Goal: Task Accomplishment & Management: Manage account settings

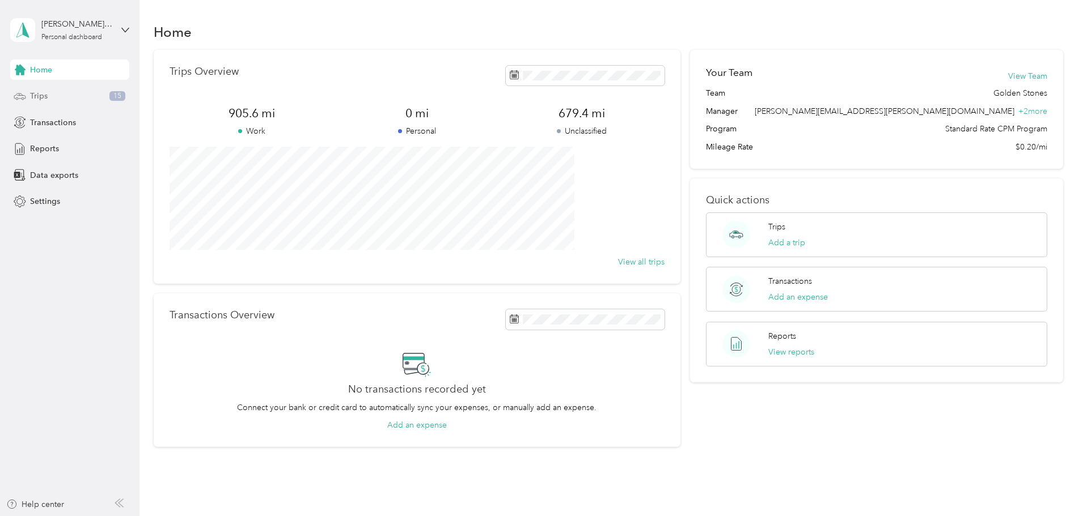
click at [49, 101] on div "Trips 15" at bounding box center [69, 96] width 119 height 20
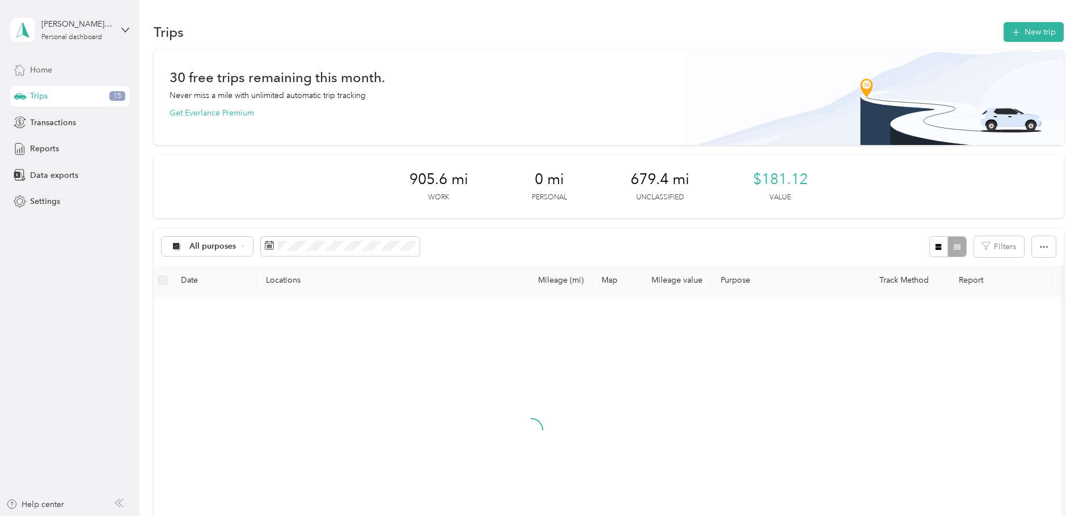
click at [61, 78] on div "Home" at bounding box center [69, 70] width 119 height 20
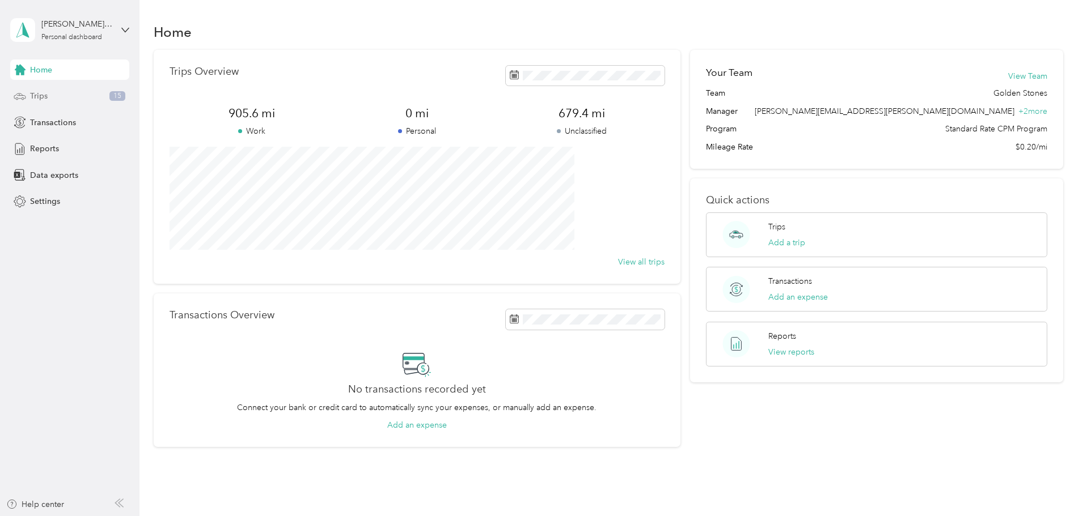
click at [56, 103] on div "Trips 15" at bounding box center [69, 96] width 119 height 20
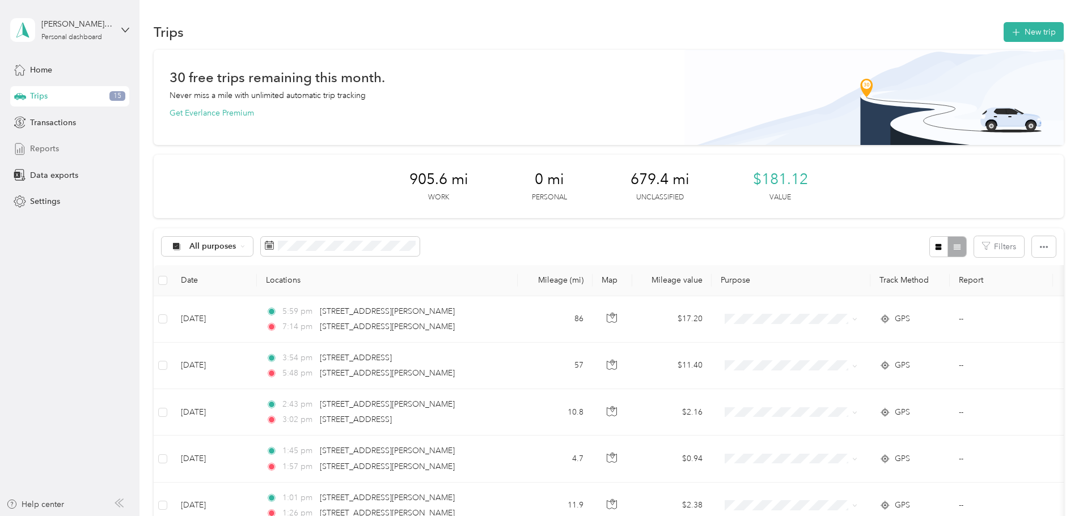
click at [59, 143] on div "Reports" at bounding box center [69, 149] width 119 height 20
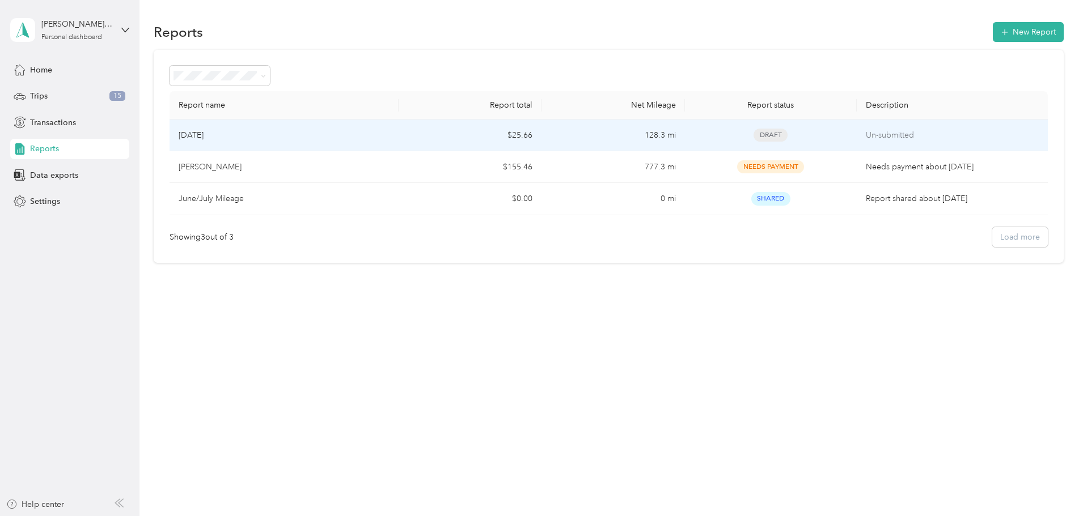
click at [753, 131] on span "Draft" at bounding box center [770, 135] width 34 height 13
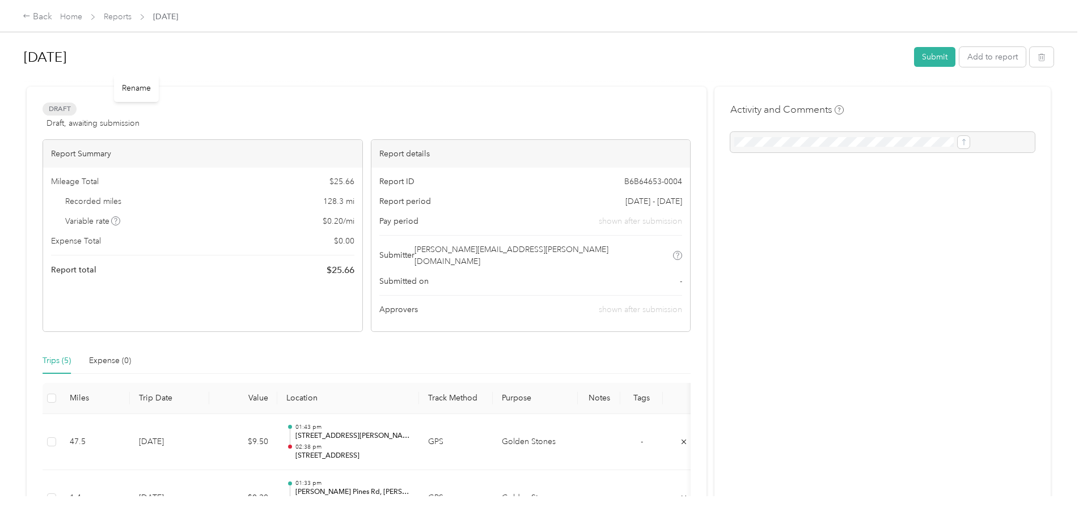
click at [132, 87] on div "Rename" at bounding box center [136, 88] width 45 height 28
click at [132, 87] on div "Rename" at bounding box center [136, 91] width 45 height 28
click at [125, 82] on div "Rename" at bounding box center [136, 91] width 45 height 28
click at [132, 92] on div "Rename" at bounding box center [136, 91] width 45 height 28
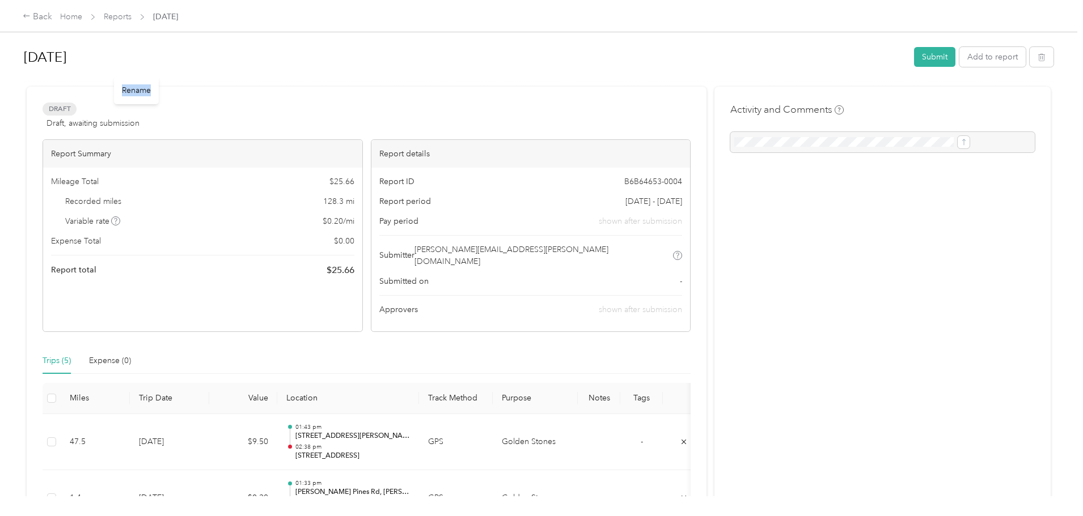
click at [132, 92] on div "Rename" at bounding box center [136, 91] width 45 height 28
click at [135, 90] on div "Rename" at bounding box center [136, 91] width 45 height 28
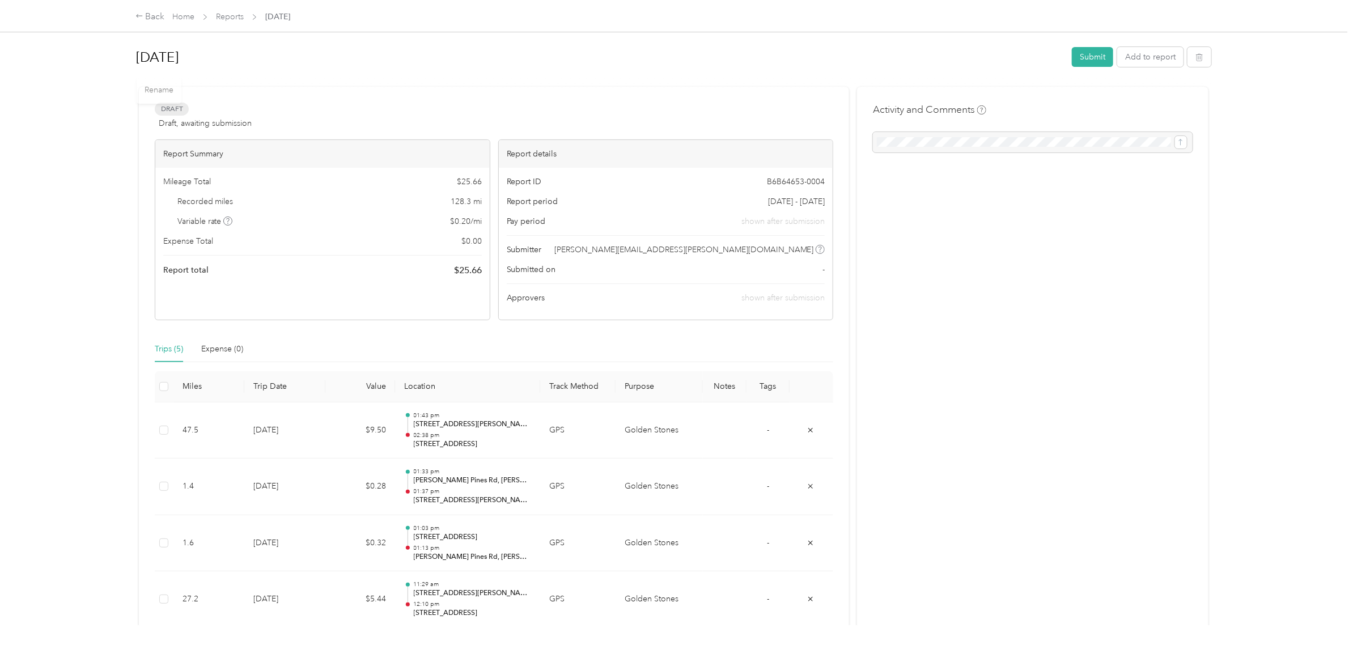
click at [147, 57] on h1 "August 7Th" at bounding box center [600, 57] width 928 height 27
drag, startPoint x: 50, startPoint y: 94, endPoint x: 89, endPoint y: 114, distance: 44.1
click at [51, 94] on div "Back Home Reports August 7Th August Submit Add to report Draft Draft, awaiting …" at bounding box center [674, 322] width 1348 height 645
click at [1082, 61] on button "Add to report" at bounding box center [1150, 57] width 66 height 20
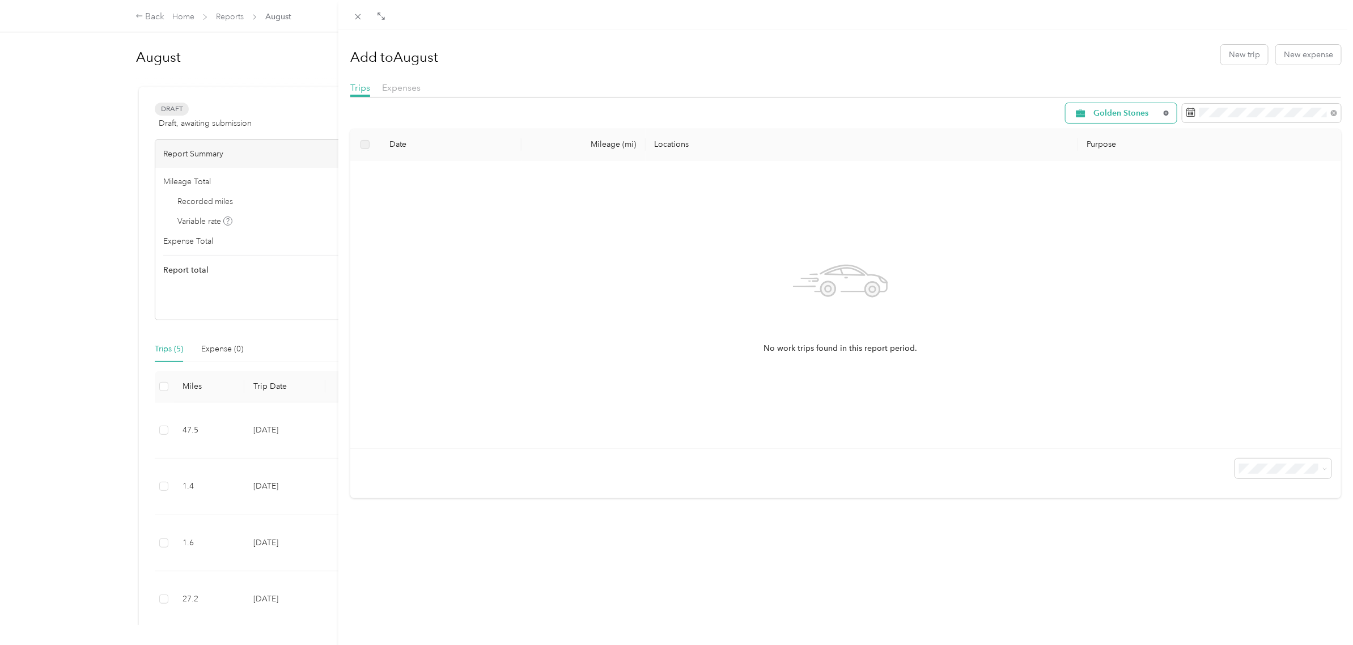
click at [1082, 113] on icon at bounding box center [1166, 113] width 5 height 5
click at [238, 88] on div "Add to August New trip New expense Trips Expenses All Purposes Date Mileage (mi…" at bounding box center [676, 322] width 1353 height 645
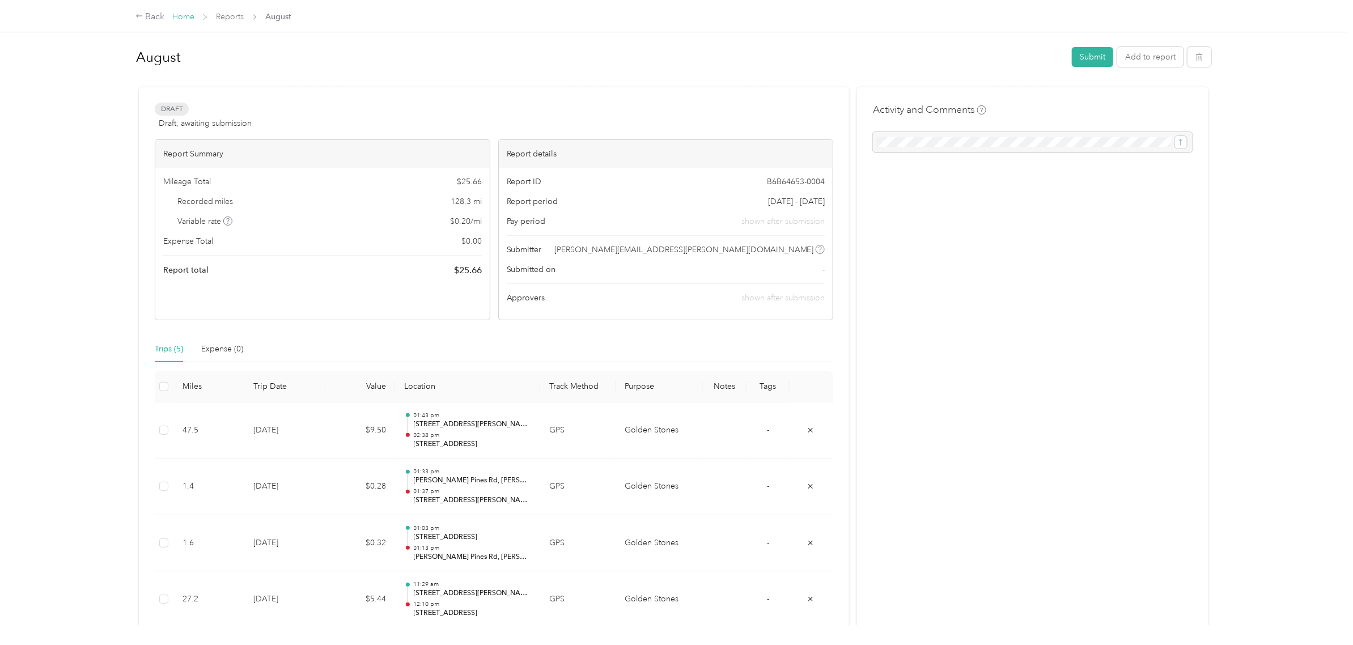
click at [179, 13] on link "Home" at bounding box center [183, 17] width 22 height 10
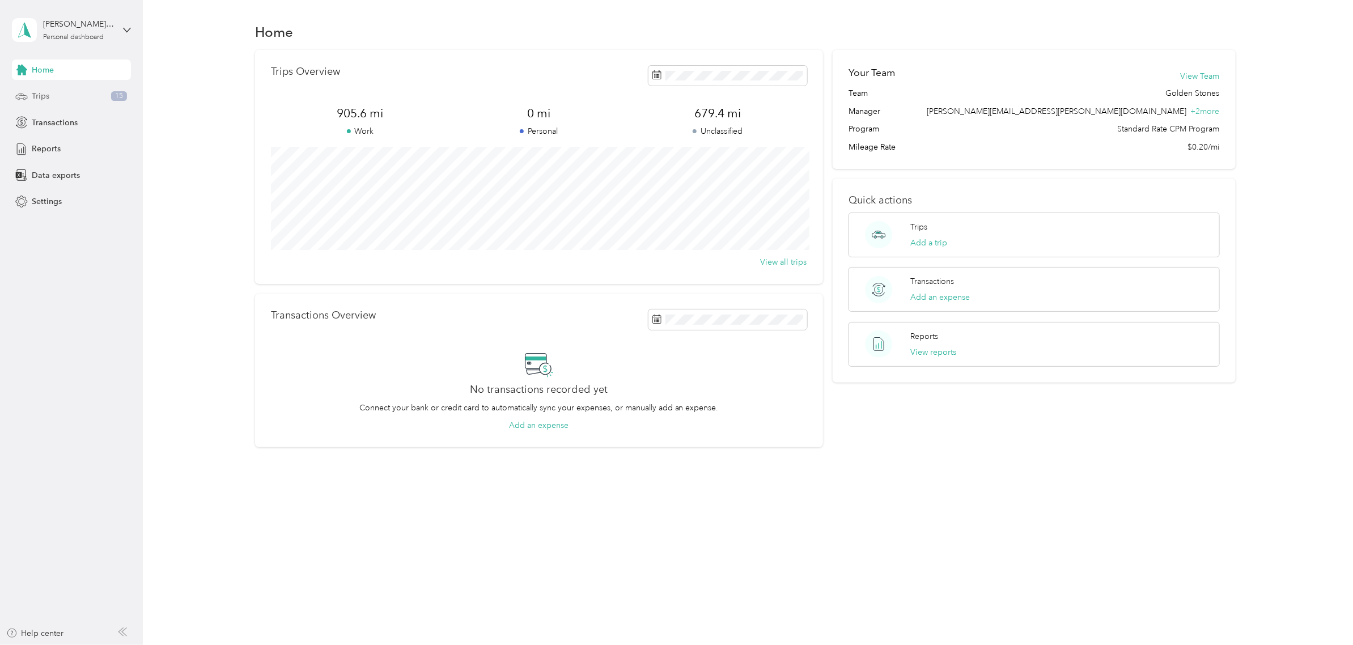
click at [90, 97] on div "Trips 15" at bounding box center [71, 96] width 119 height 20
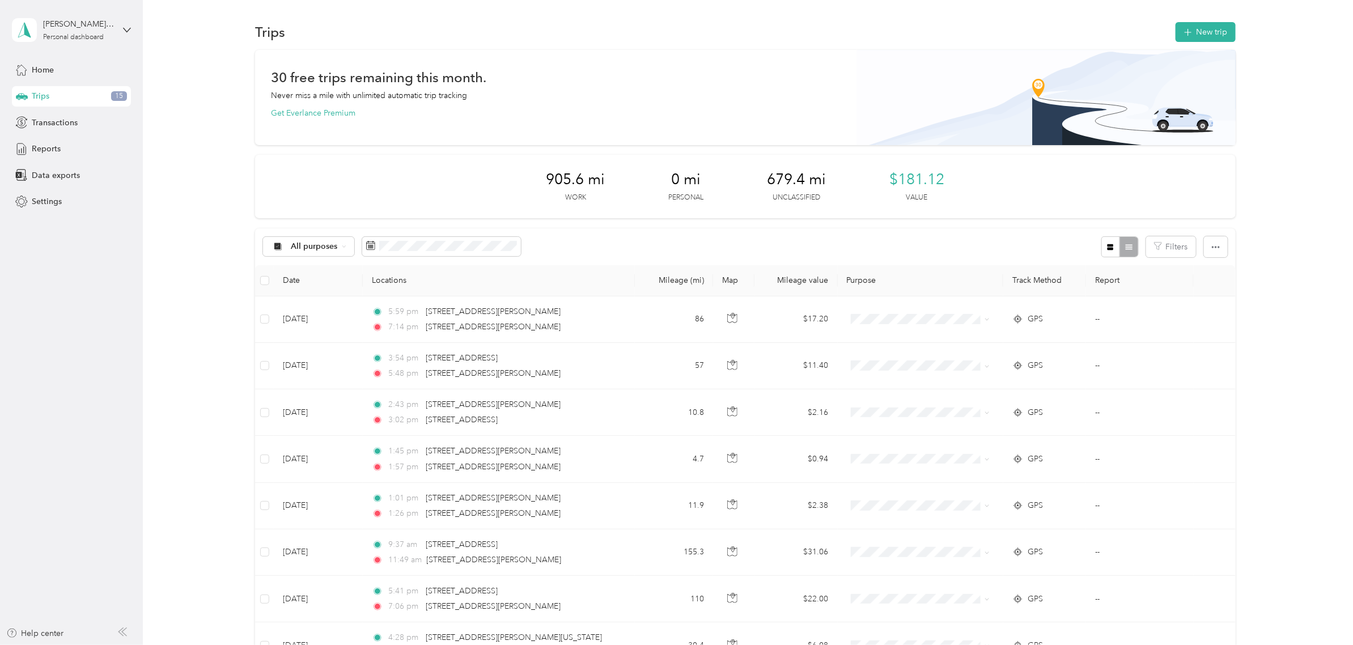
drag, startPoint x: 66, startPoint y: 137, endPoint x: 66, endPoint y: 146, distance: 9.7
click at [66, 137] on div "Home Trips 15 Transactions Reports Data exports Settings" at bounding box center [71, 136] width 119 height 153
click at [66, 146] on div "Reports" at bounding box center [71, 149] width 119 height 20
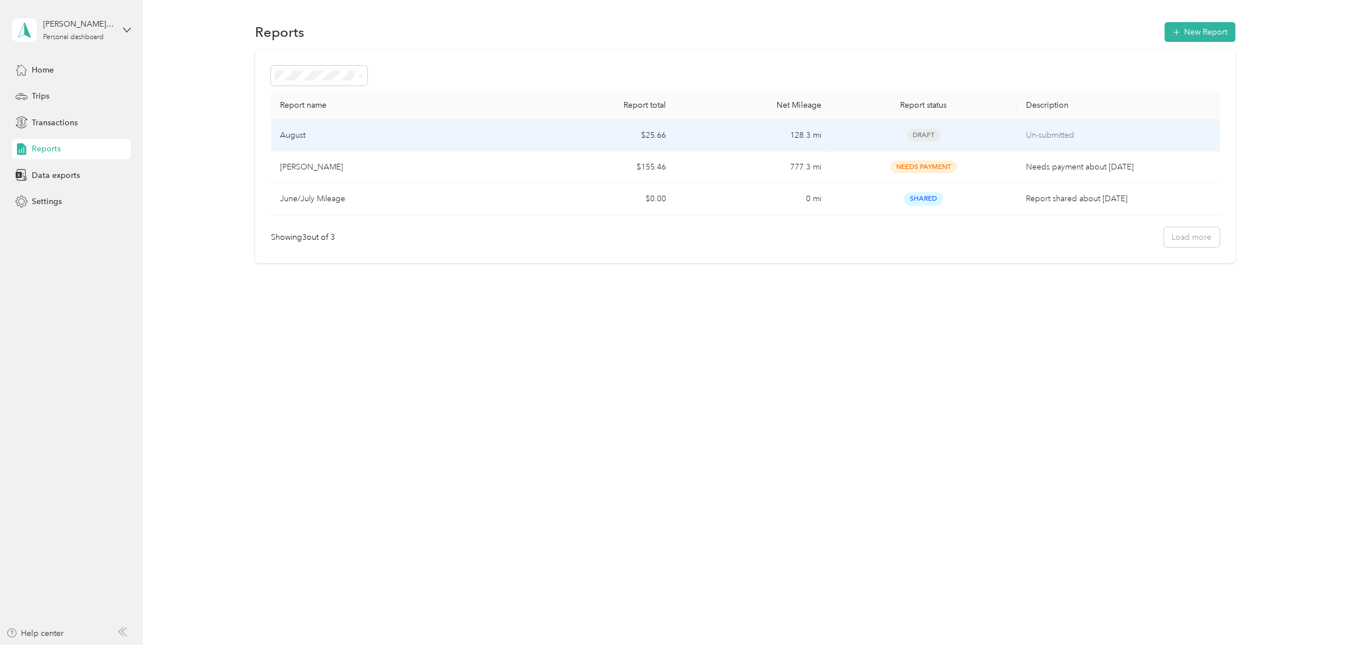
click at [539, 139] on td "$25.66" at bounding box center [597, 136] width 155 height 32
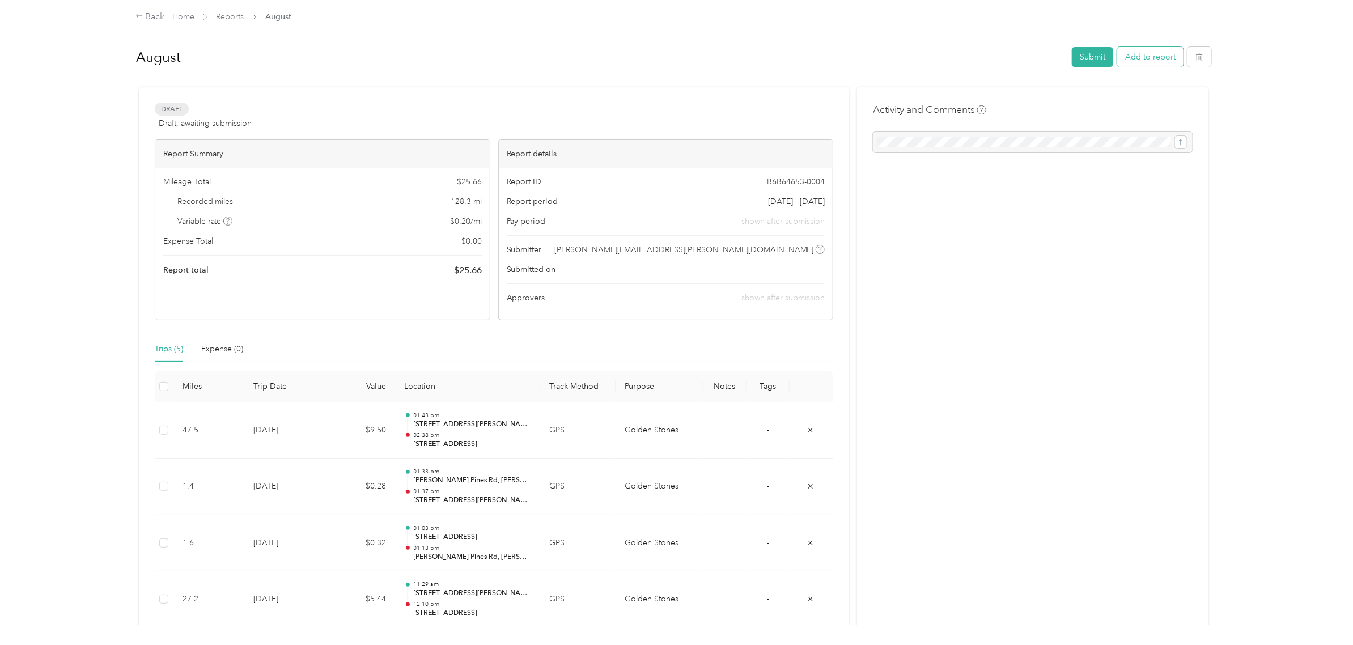
click at [1082, 58] on button "Add to report" at bounding box center [1150, 57] width 66 height 20
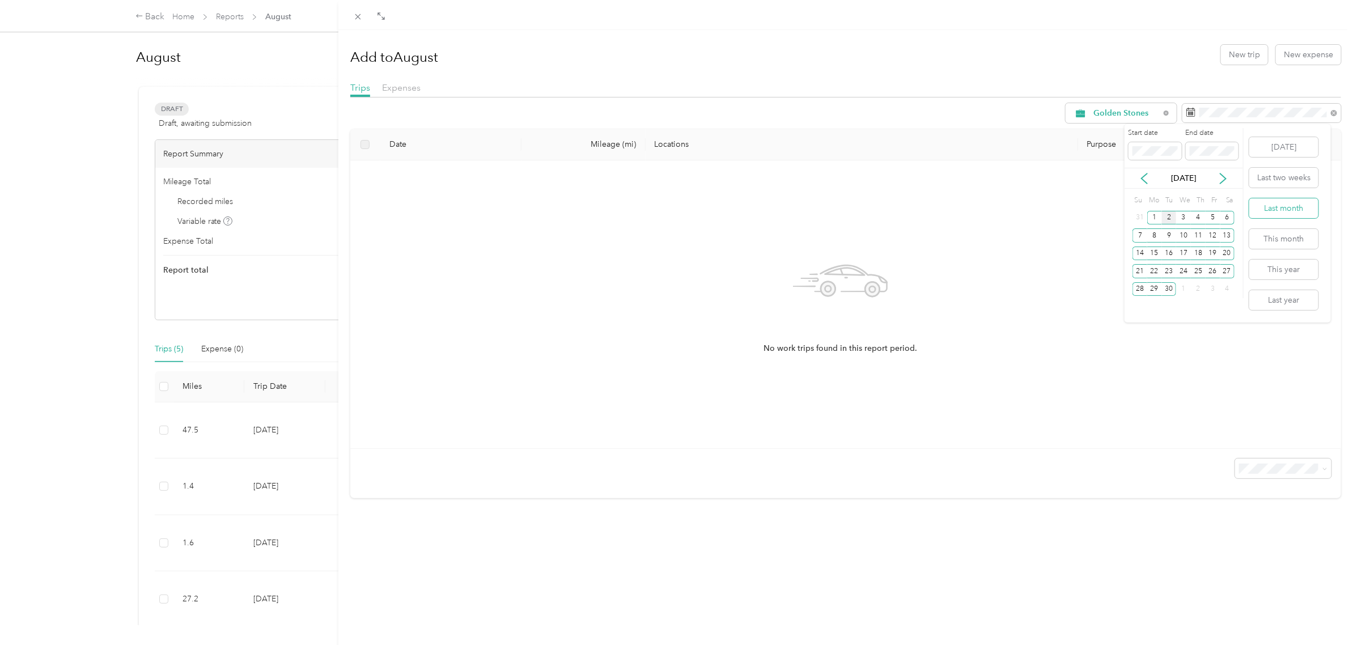
click at [1082, 211] on button "Last month" at bounding box center [1284, 208] width 69 height 20
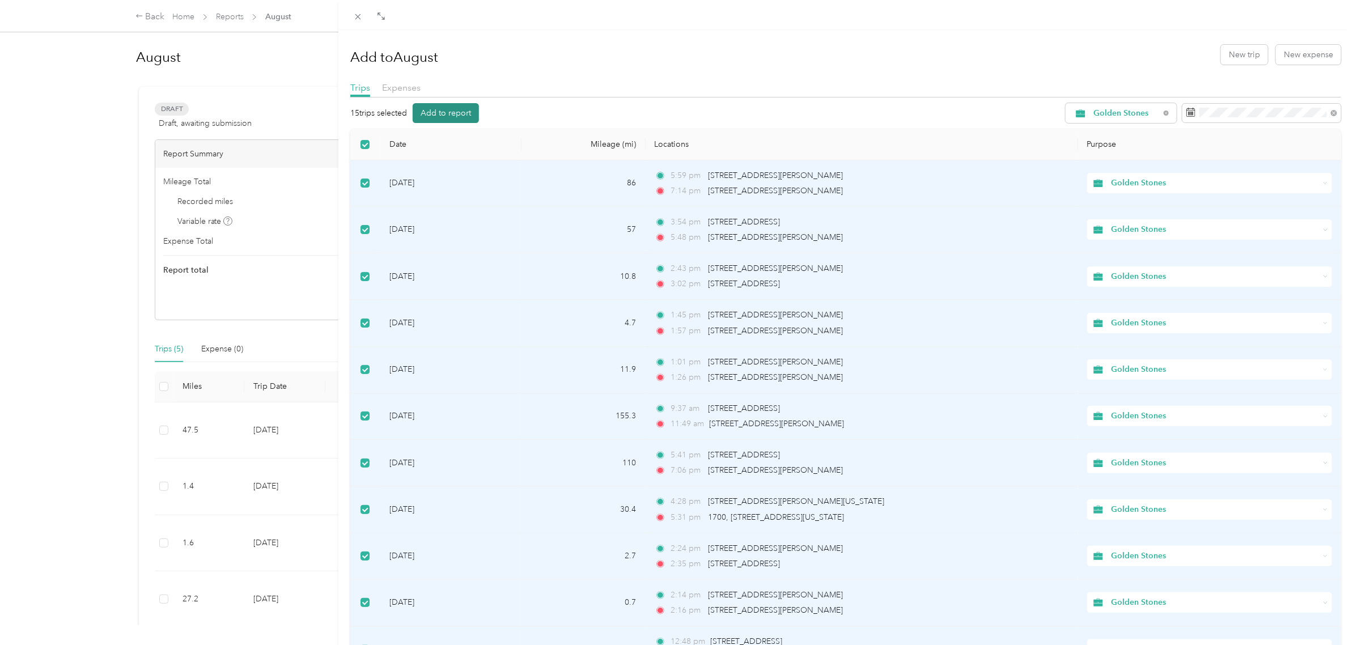
click at [457, 109] on button "Add to report" at bounding box center [446, 113] width 66 height 20
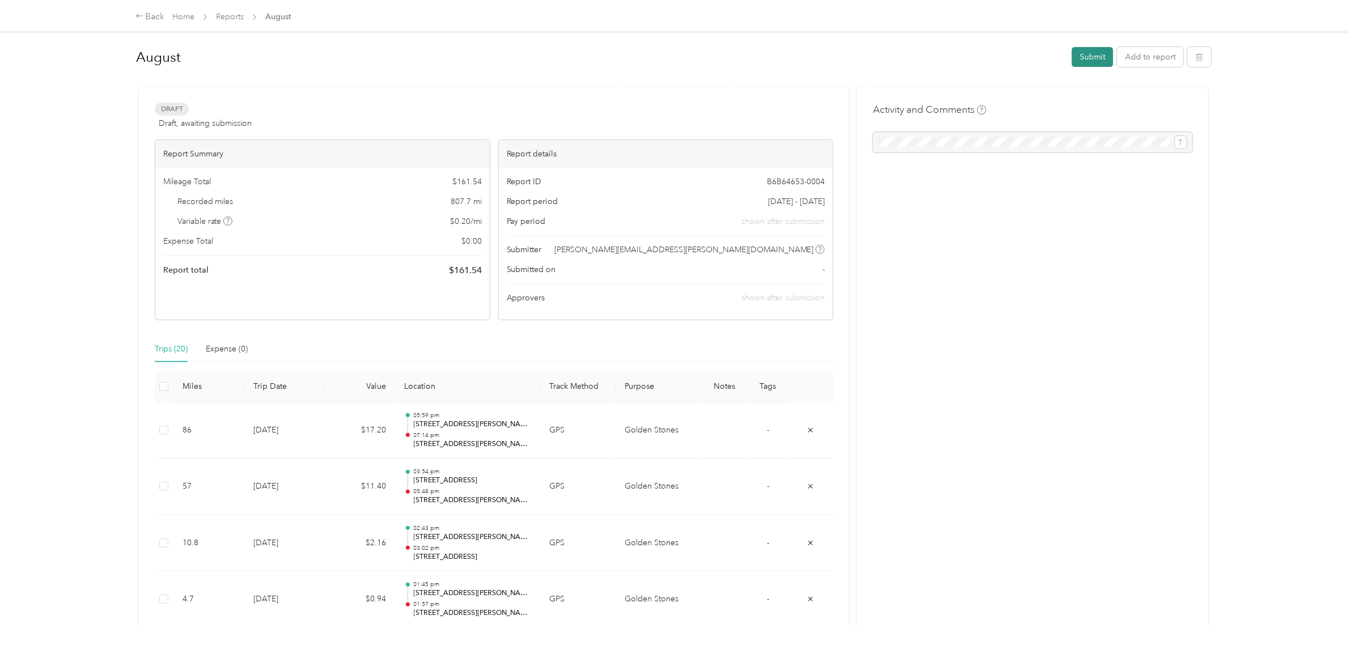
click at [1082, 58] on button "Submit" at bounding box center [1092, 57] width 41 height 20
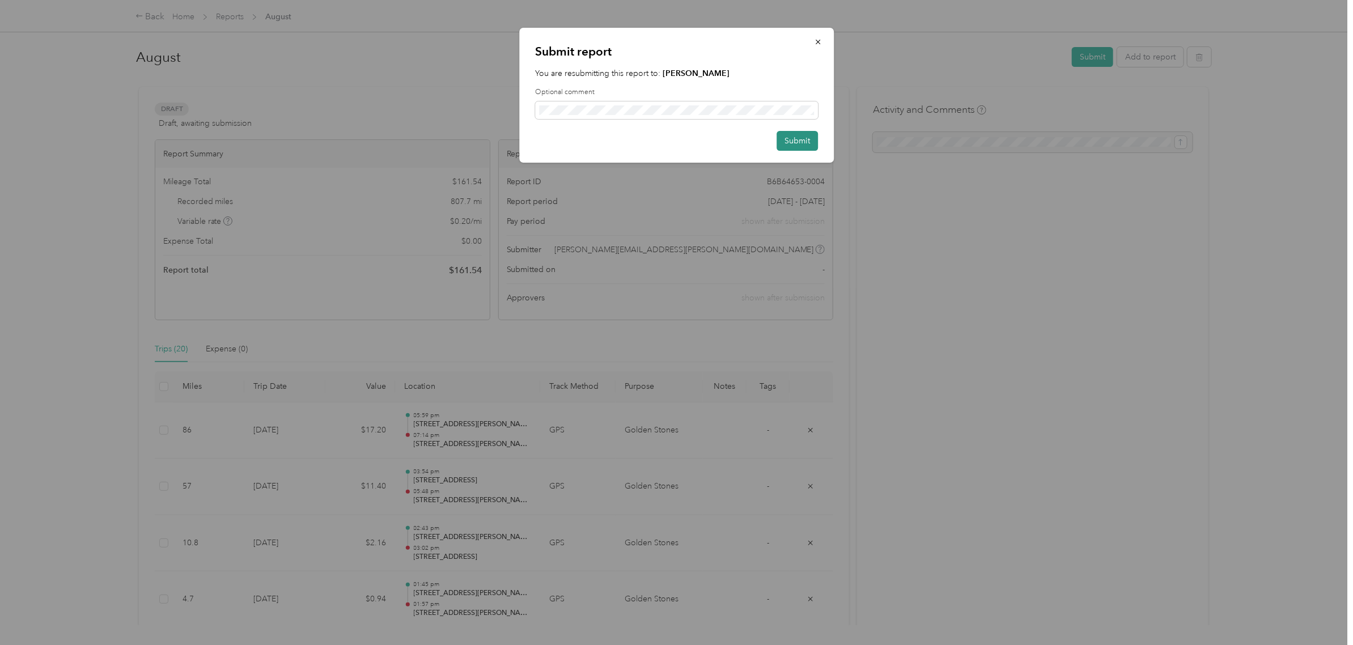
click at [805, 145] on button "Submit" at bounding box center [797, 141] width 41 height 20
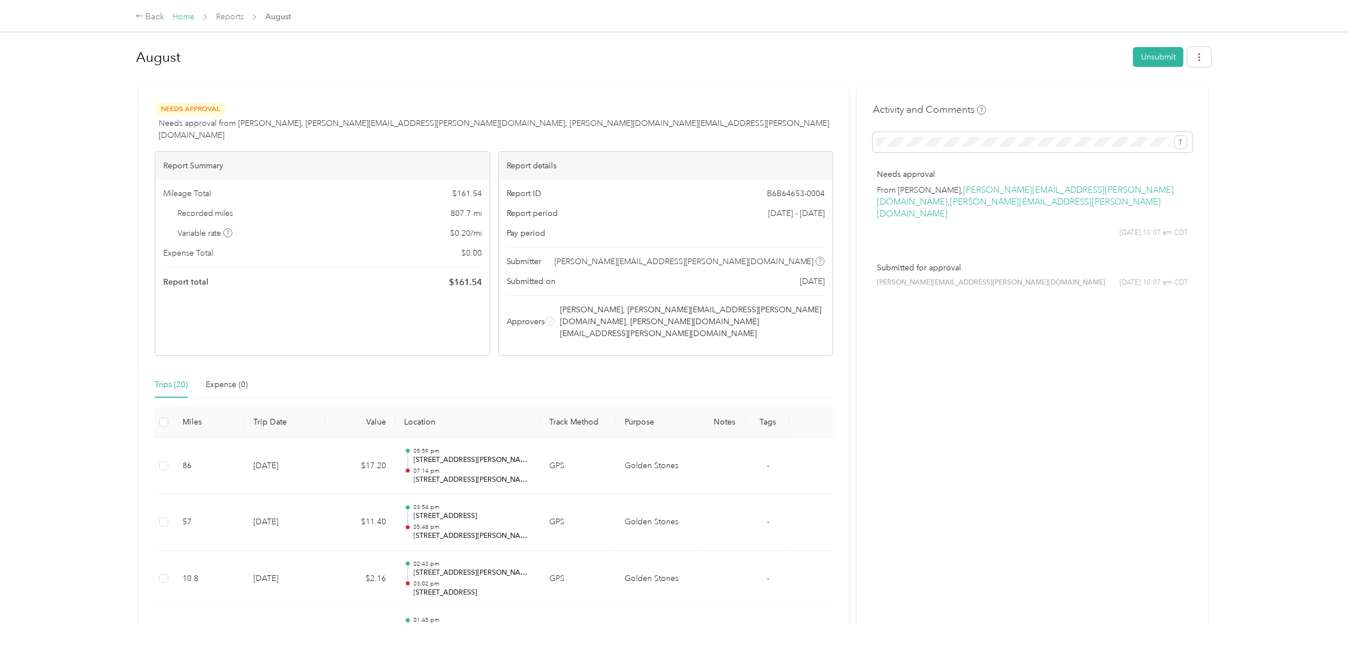
click at [183, 17] on link "Home" at bounding box center [183, 17] width 22 height 10
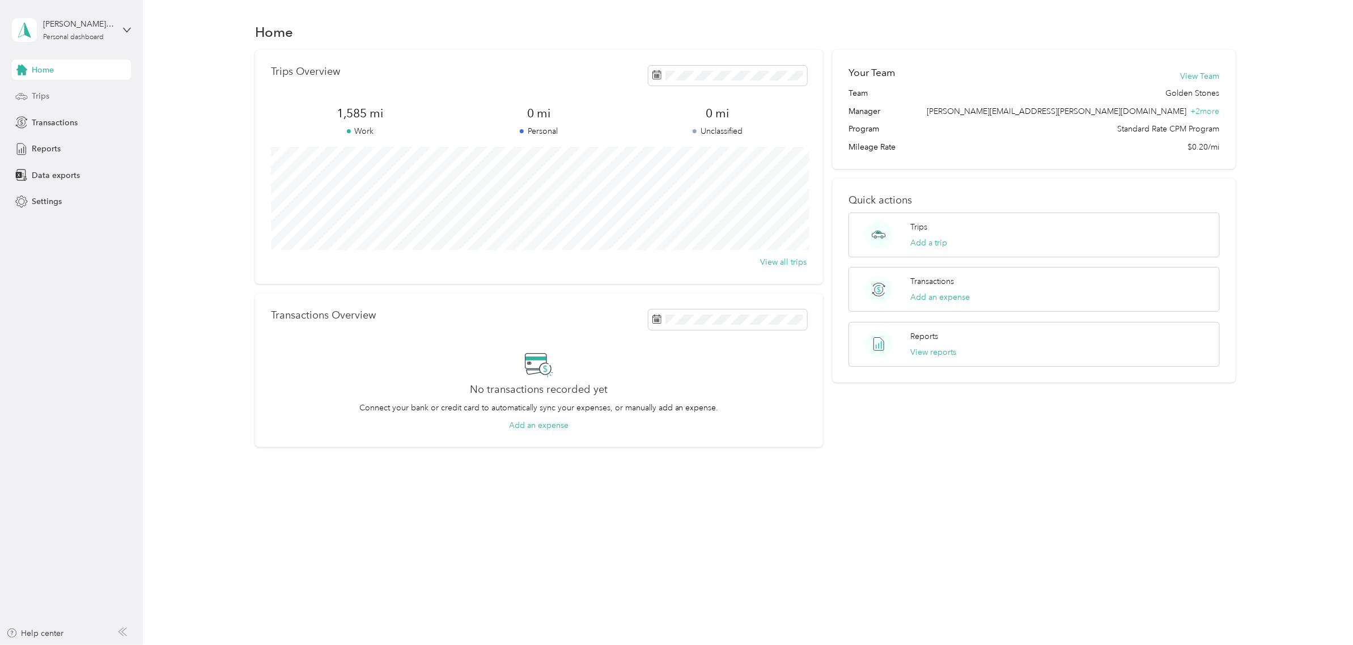
click at [66, 98] on div "Trips" at bounding box center [71, 96] width 119 height 20
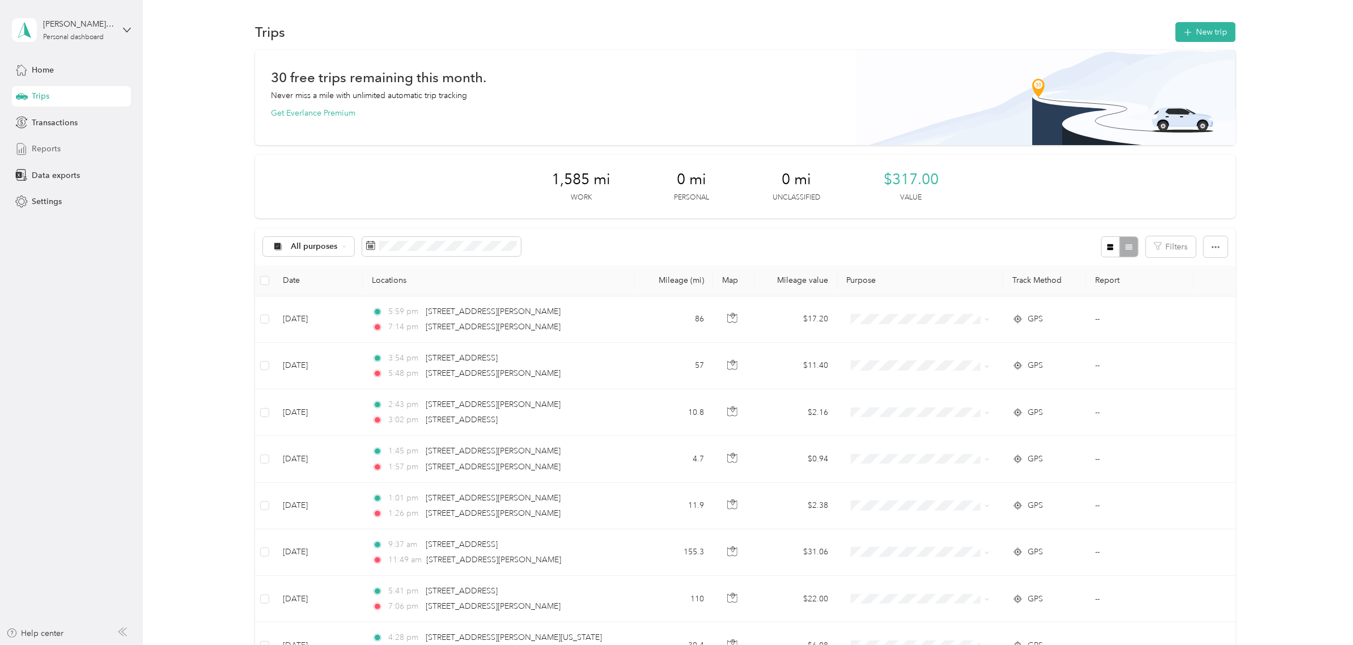
click at [55, 145] on span "Reports" at bounding box center [46, 149] width 29 height 12
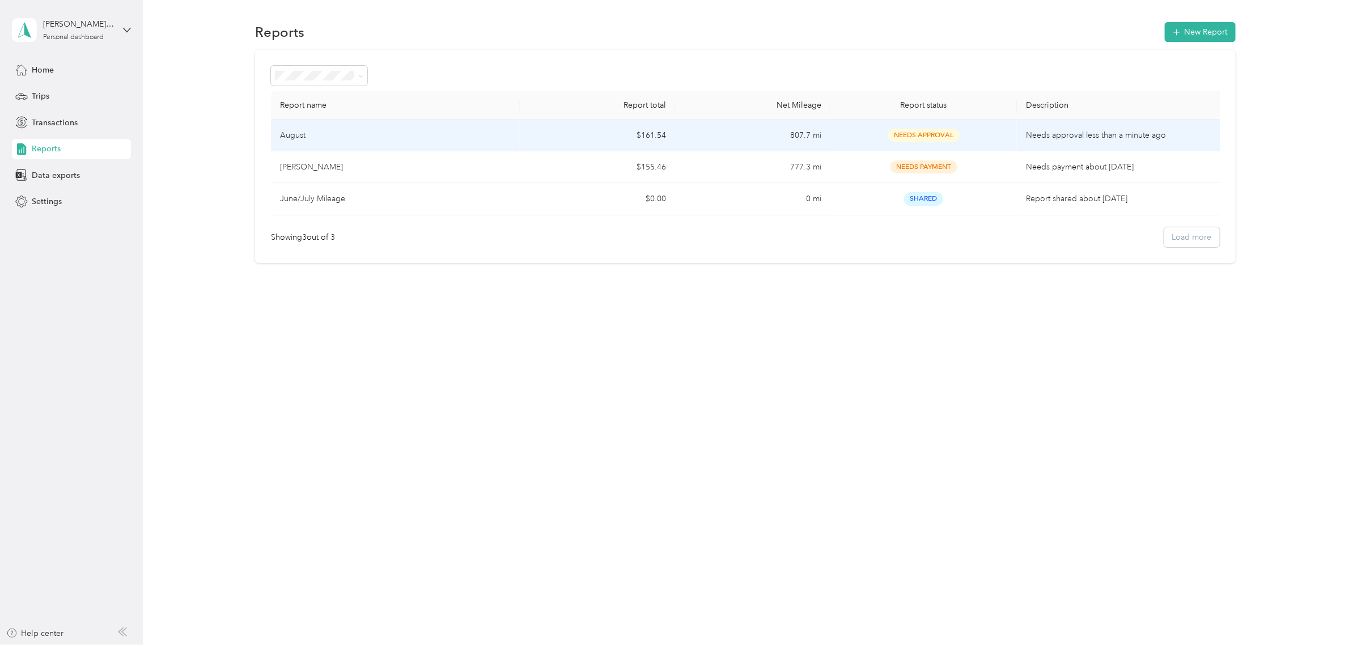
click at [389, 137] on div "August" at bounding box center [395, 135] width 231 height 12
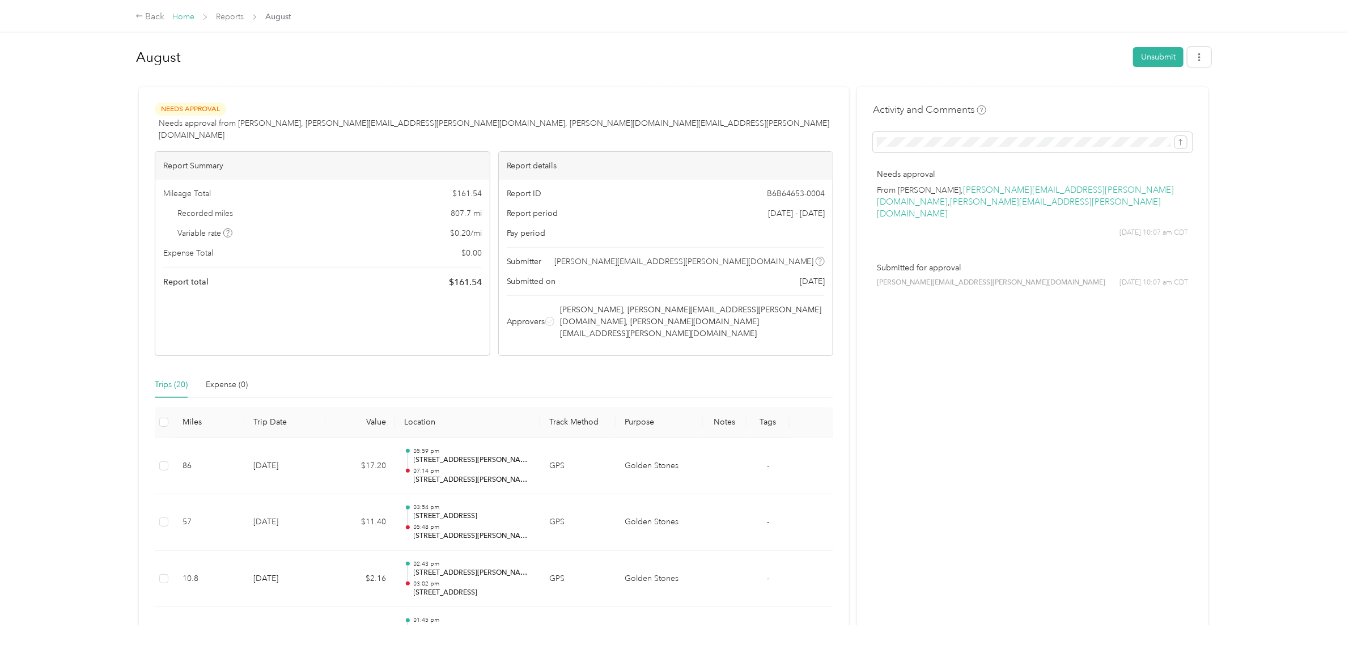
click at [194, 20] on div "Home Reports August" at bounding box center [231, 17] width 119 height 12
click at [160, 18] on div "Back" at bounding box center [149, 17] width 29 height 14
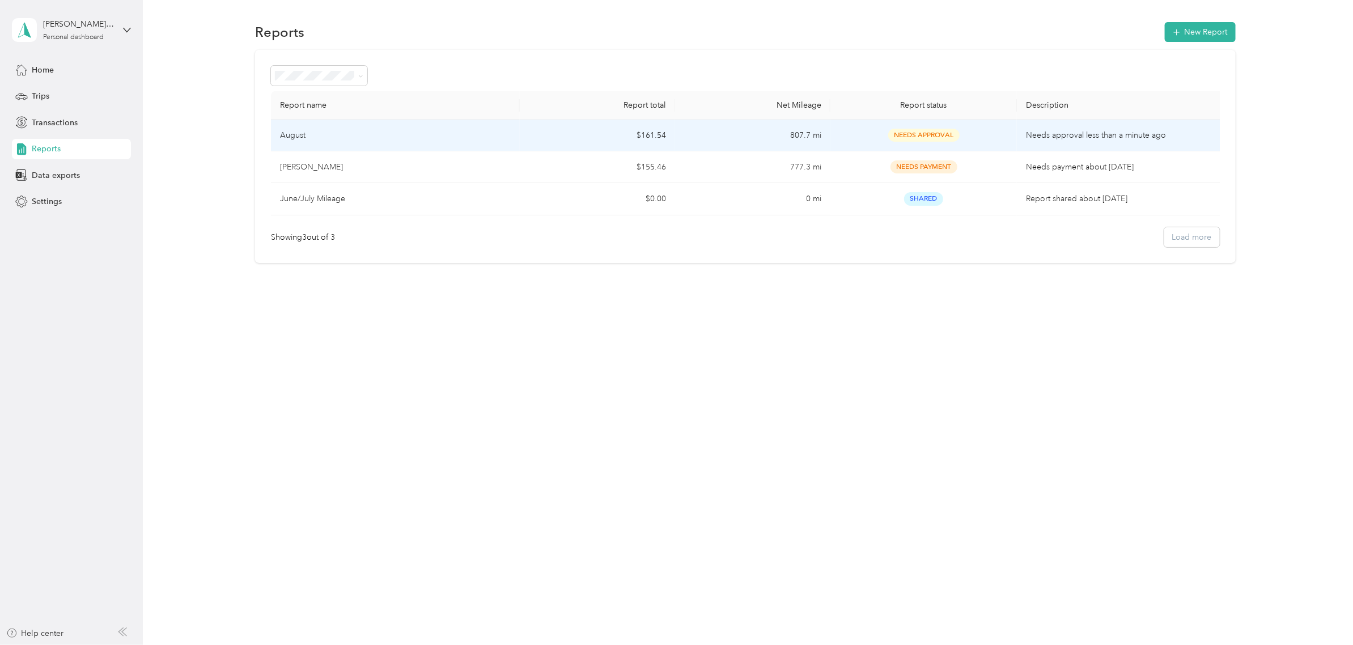
click at [372, 151] on td "August" at bounding box center [395, 136] width 249 height 32
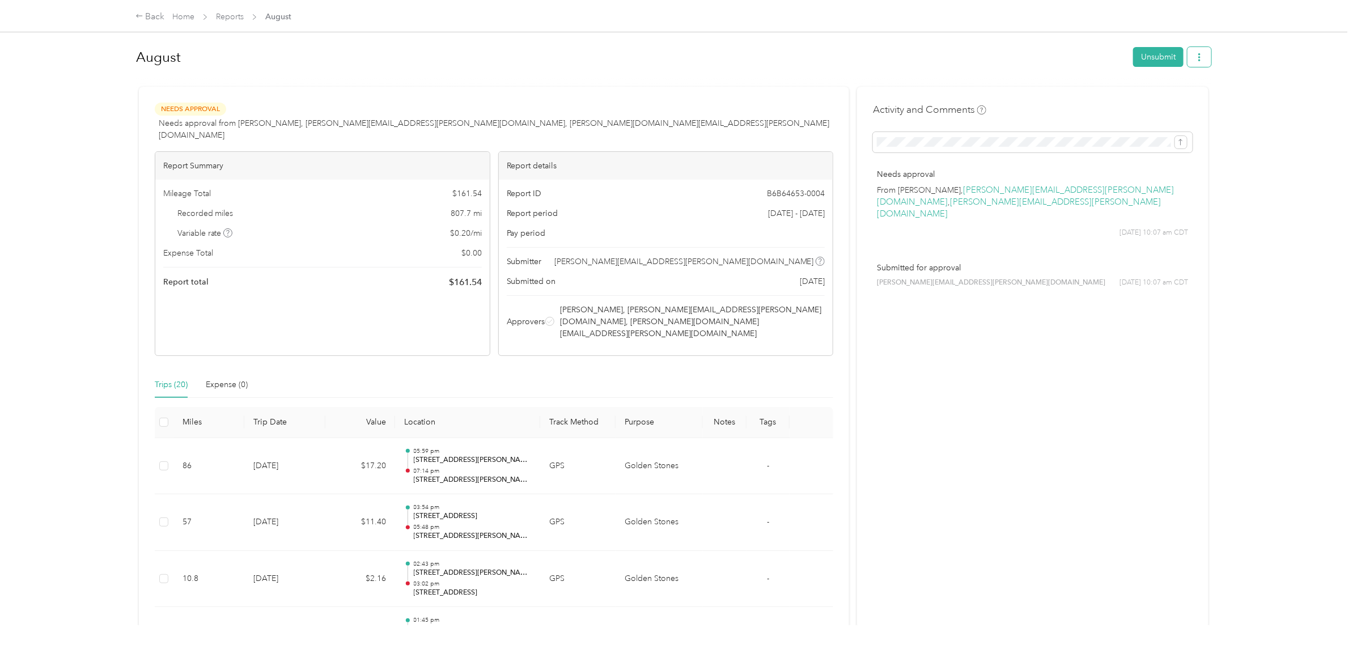
click at [1082, 60] on button "button" at bounding box center [1200, 57] width 24 height 20
click at [1082, 61] on button "button" at bounding box center [1200, 57] width 24 height 20
click at [1082, 92] on div "Download" at bounding box center [1165, 98] width 67 height 12
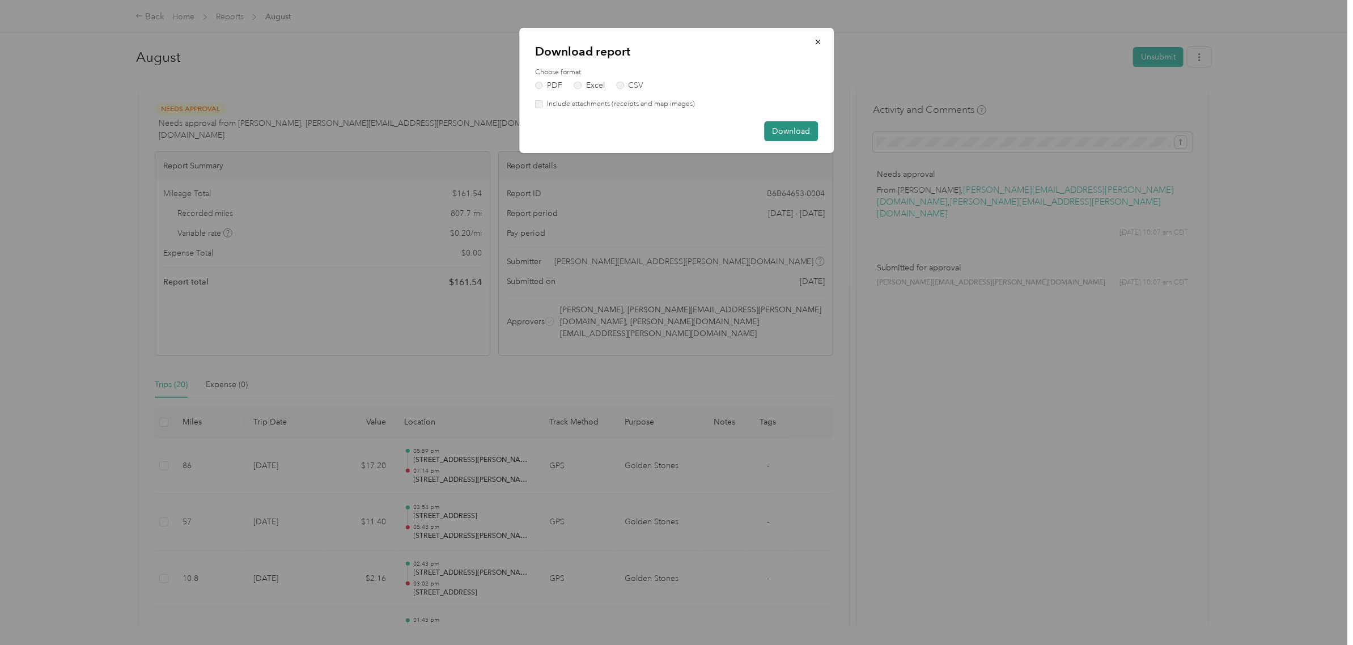
click at [797, 131] on button "Download" at bounding box center [791, 131] width 54 height 20
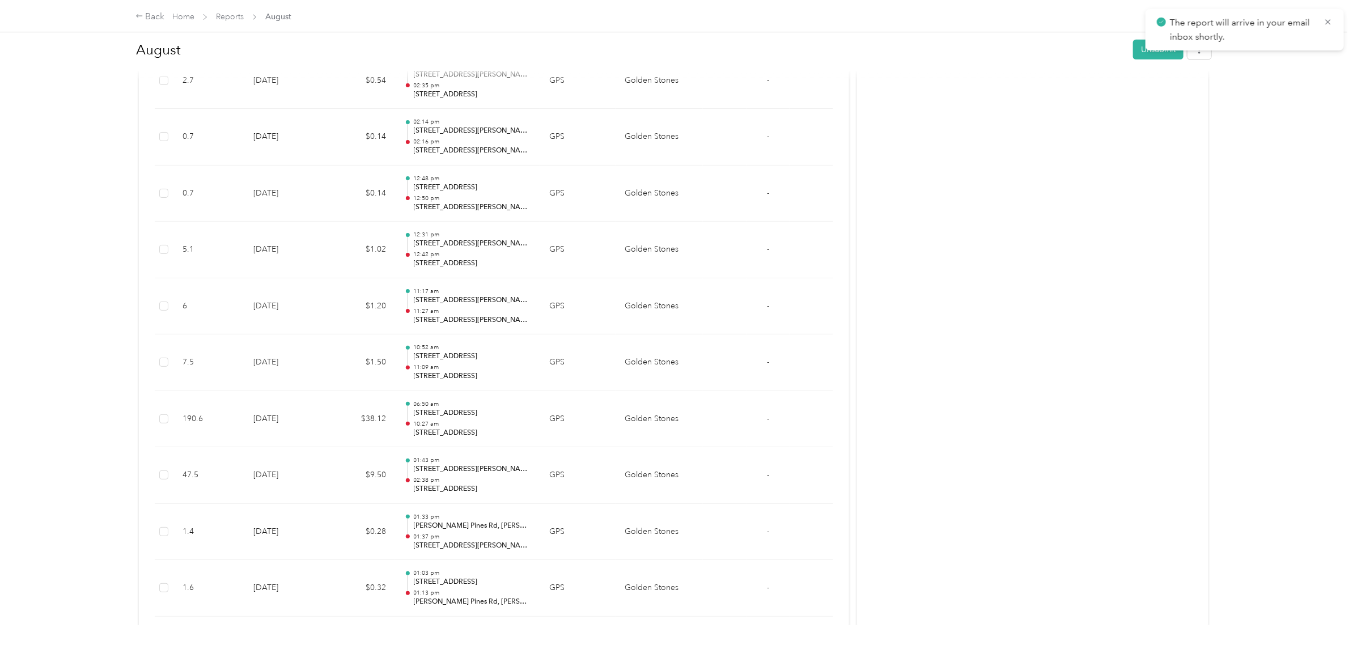
scroll to position [1017, 0]
